Goal: Information Seeking & Learning: Check status

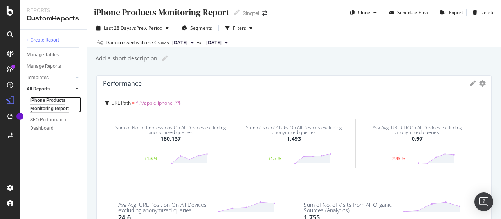
click at [50, 99] on div "iPhone Products Monitoring Report" at bounding box center [53, 104] width 46 height 16
click at [442, 56] on div "Add a short description Add a short description" at bounding box center [298, 58] width 407 height 12
click at [464, 63] on div "Add a short description Add a short description" at bounding box center [298, 58] width 407 height 12
click at [410, 63] on div "Add a short description Add a short description" at bounding box center [298, 58] width 407 height 12
click at [459, 65] on div "iPhone Products Monitoring Report iPhone Products Monitoring Report Singtel Clo…" at bounding box center [294, 109] width 414 height 219
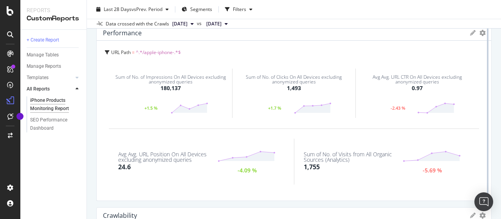
scroll to position [51, 0]
click at [222, 20] on span "[DATE]" at bounding box center [213, 23] width 15 height 7
click at [456, 7] on div "Last 28 Days vs Prev. Period Segments Filters" at bounding box center [294, 11] width 414 height 16
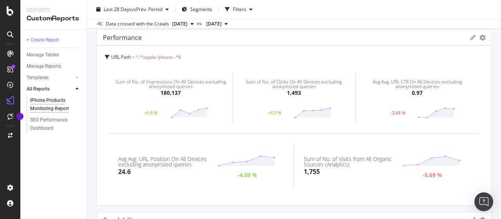
scroll to position [45, 0]
click at [228, 22] on icon at bounding box center [226, 24] width 3 height 5
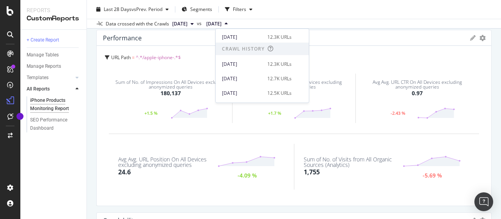
scroll to position [232, 0]
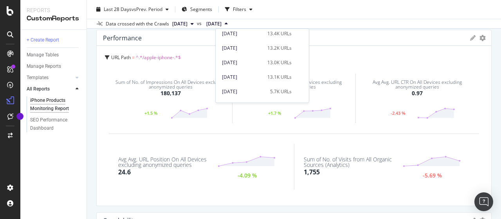
click at [281, 69] on div "[DATE] 13.1K URLs" at bounding box center [262, 75] width 93 height 14
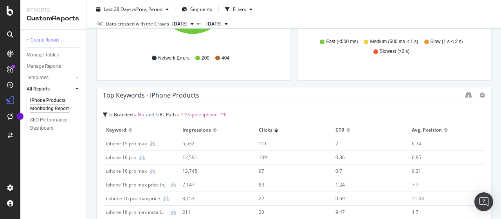
scroll to position [537, 0]
